Goal: Find specific page/section: Find specific page/section

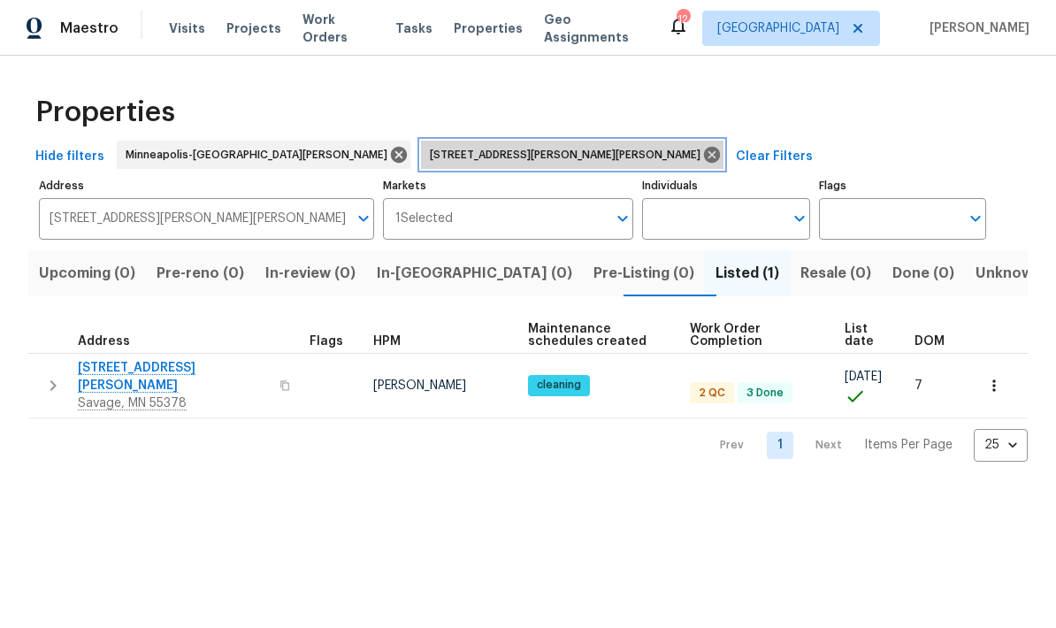
click at [704, 152] on icon at bounding box center [712, 155] width 16 height 16
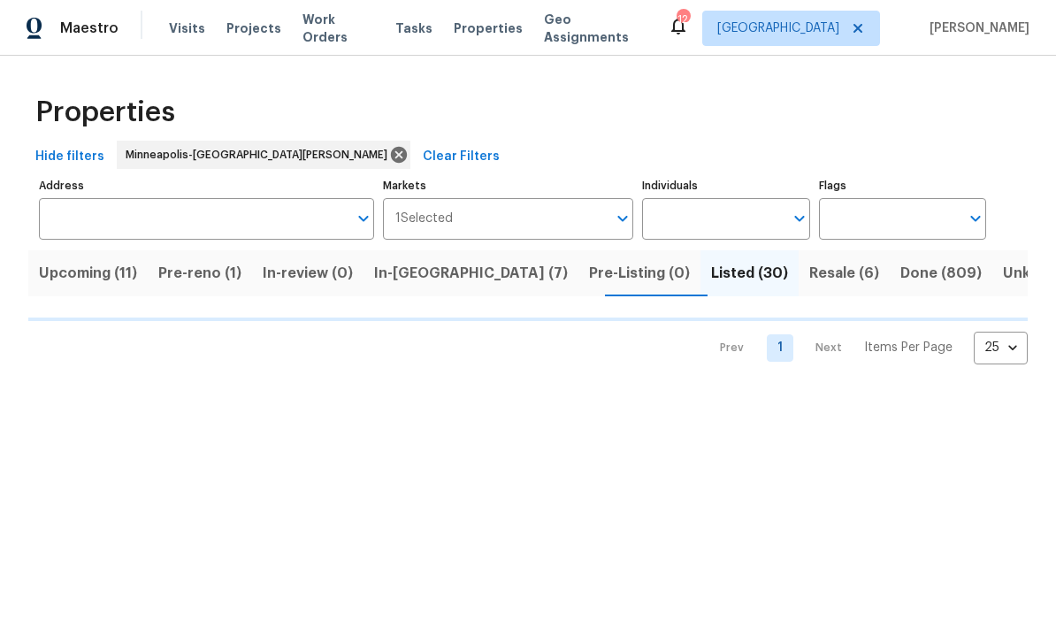
click at [176, 213] on input "Address" at bounding box center [193, 219] width 309 height 42
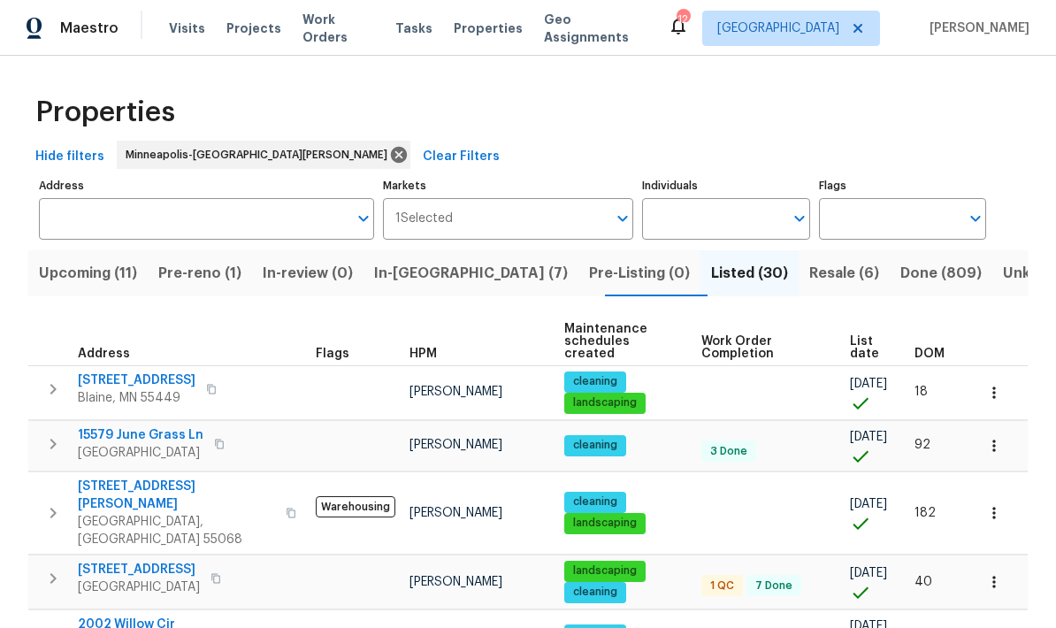
click at [186, 211] on input "Address" at bounding box center [193, 219] width 309 height 42
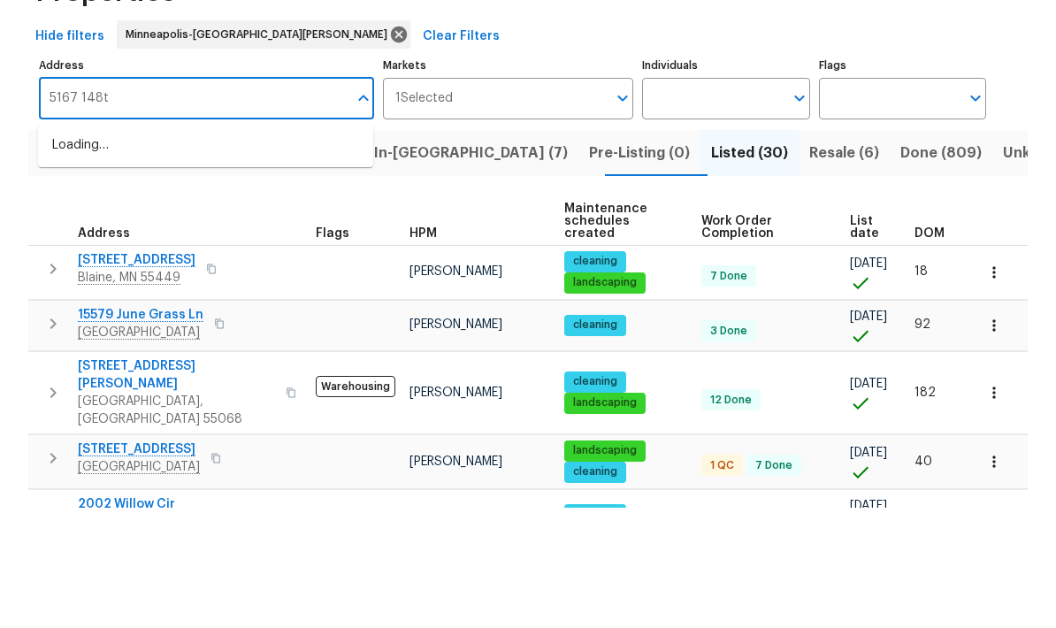
type input "5167 148th"
click at [204, 251] on li "[STREET_ADDRESS]" at bounding box center [205, 266] width 335 height 30
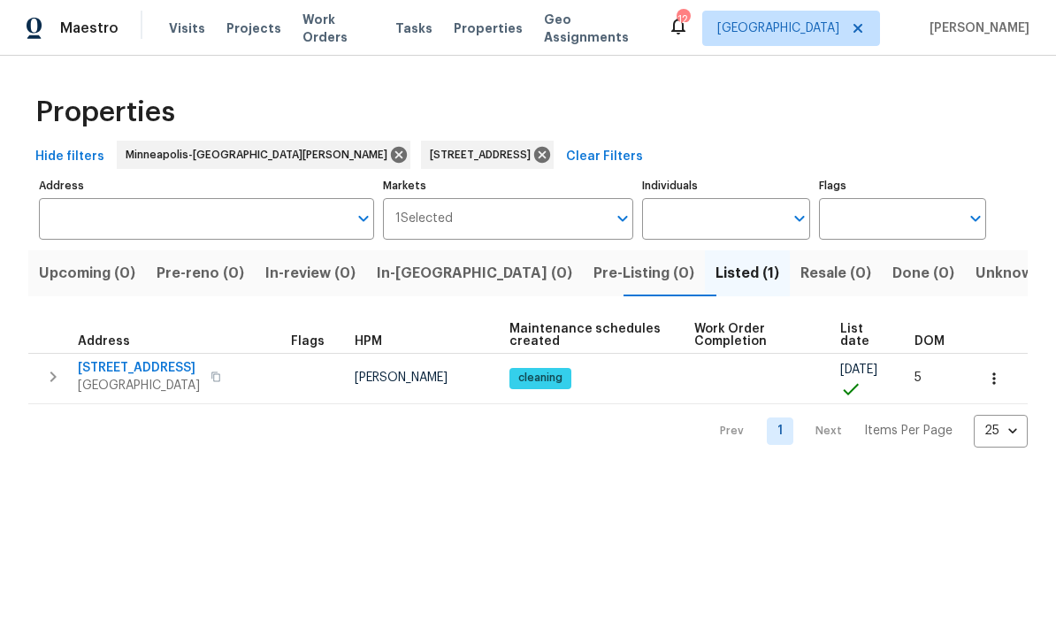
type input "[STREET_ADDRESS]"
click at [138, 370] on span "[STREET_ADDRESS]" at bounding box center [139, 368] width 122 height 18
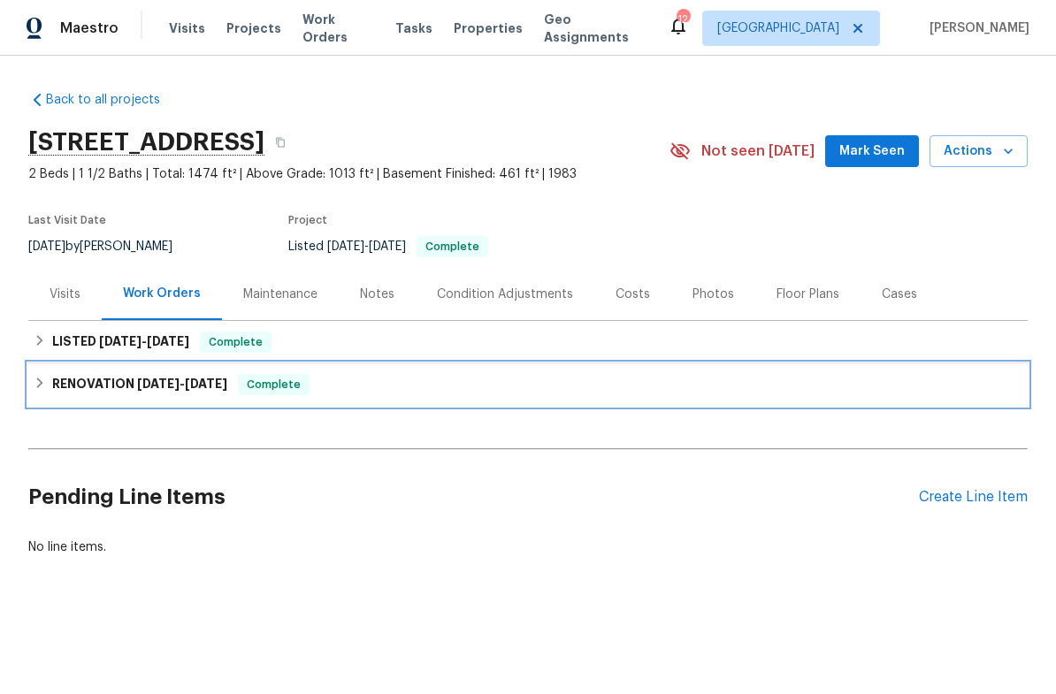
click at [102, 386] on h6 "RENOVATION 8/18/25 - 8/28/25" at bounding box center [139, 384] width 175 height 21
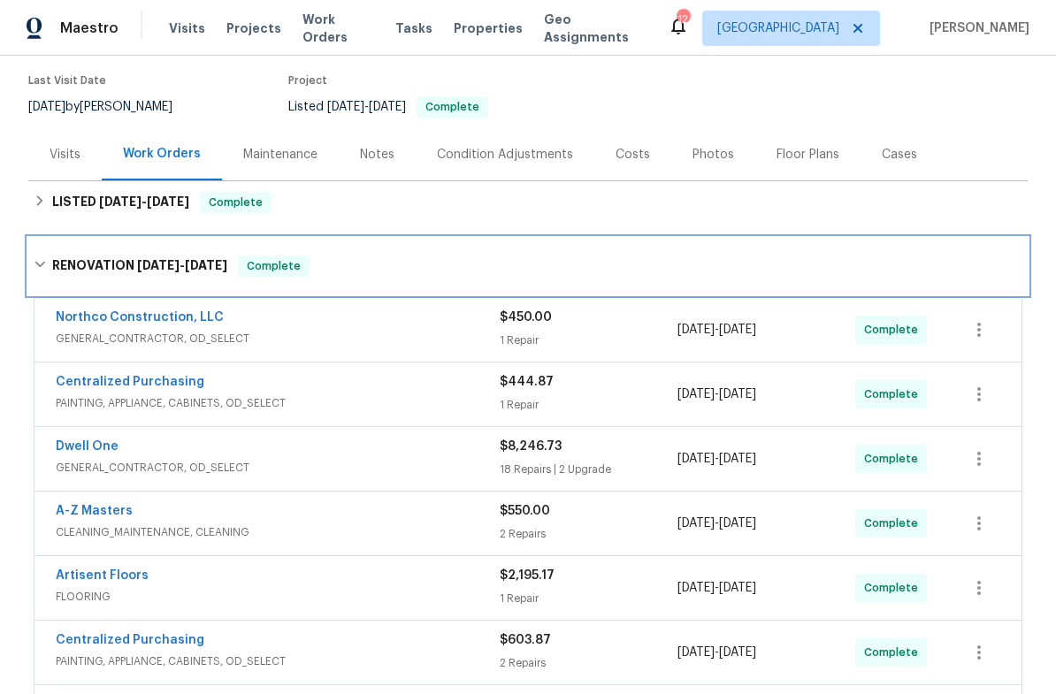
scroll to position [162, 0]
